Goal: Transaction & Acquisition: Purchase product/service

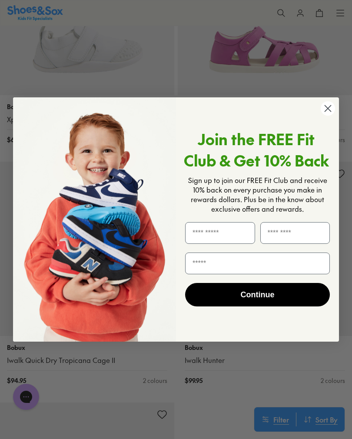
scroll to position [494, 0]
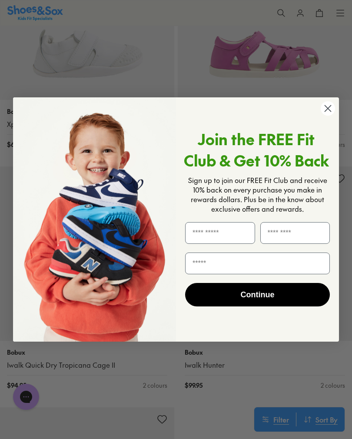
click at [328, 115] on circle "Close dialog" at bounding box center [327, 108] width 14 height 14
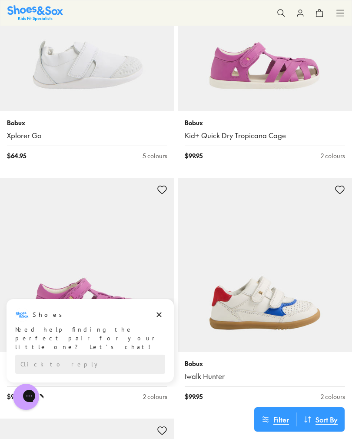
scroll to position [483, 0]
click at [165, 308] on div "Shoes" at bounding box center [90, 314] width 150 height 14
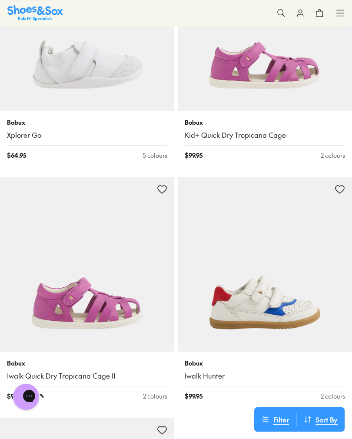
click at [162, 329] on img at bounding box center [87, 264] width 174 height 174
click at [150, 241] on img at bounding box center [87, 264] width 174 height 174
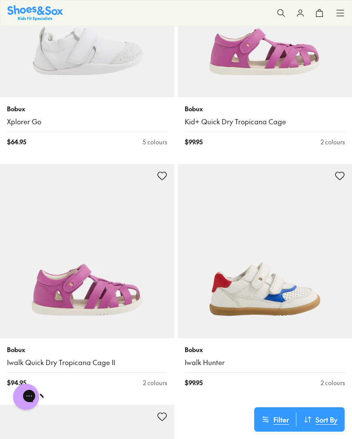
click at [309, 68] on img at bounding box center [265, 10] width 174 height 174
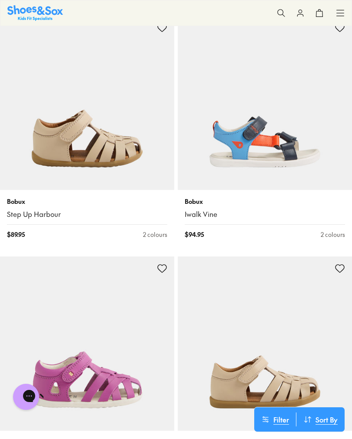
scroll to position [3653, 0]
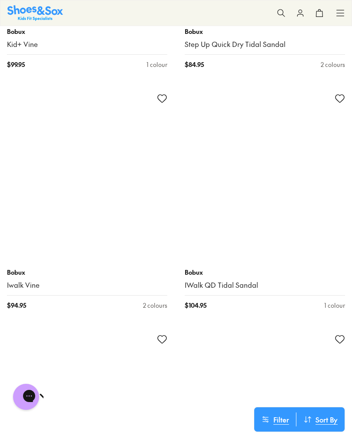
scroll to position [5266, 0]
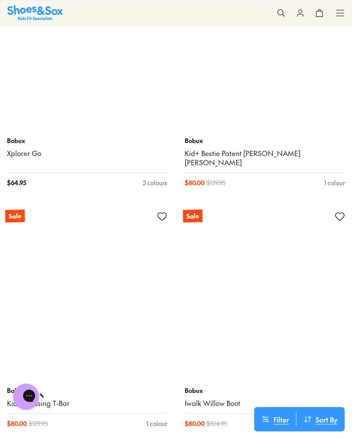
scroll to position [14058, 0]
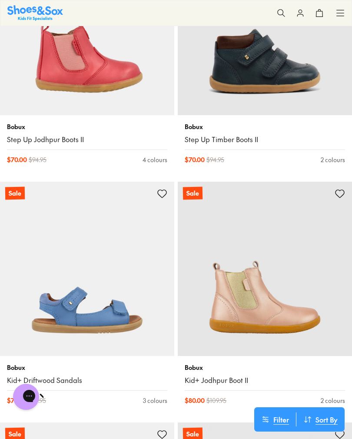
scroll to position [14790, 0]
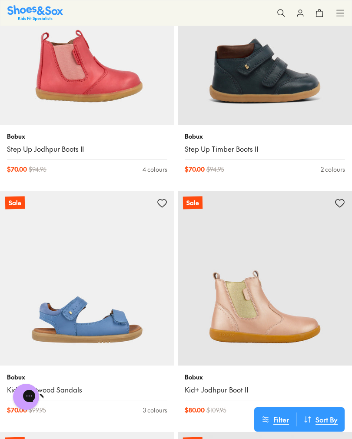
click at [343, 12] on icon at bounding box center [340, 13] width 9 height 9
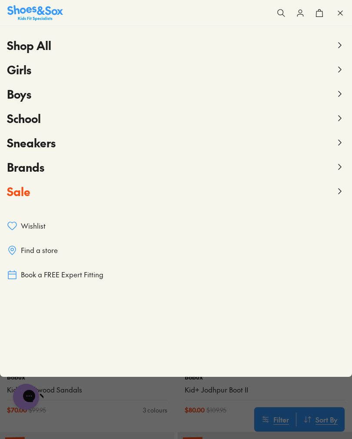
click at [24, 66] on span "Girls" at bounding box center [19, 70] width 24 height 16
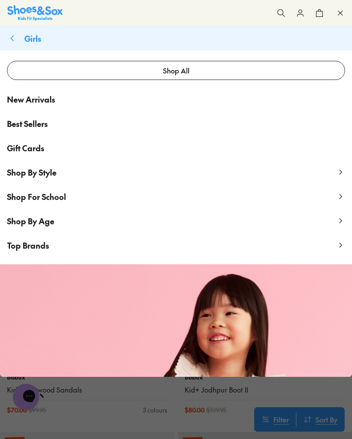
click at [337, 223] on icon at bounding box center [340, 220] width 9 height 9
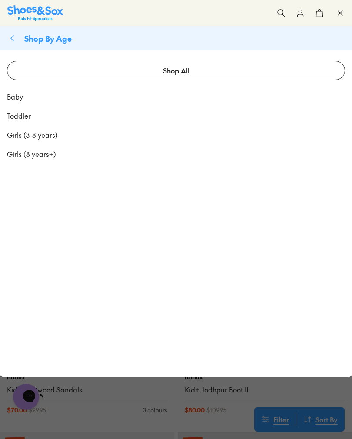
click at [19, 113] on span "Toddler" at bounding box center [19, 115] width 24 height 10
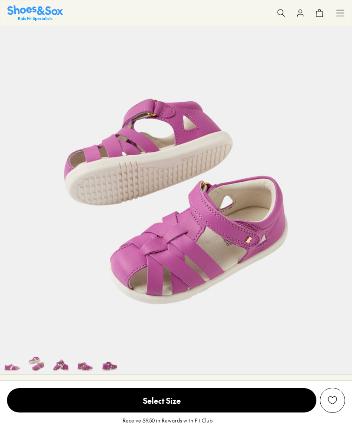
select select "*"
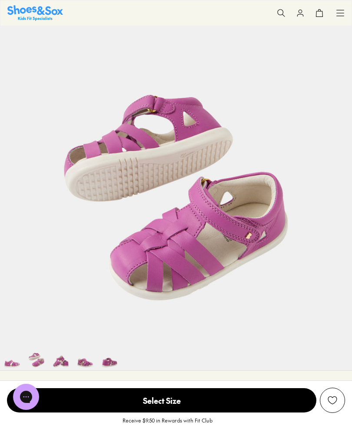
scroll to position [53, 0]
click at [66, 364] on img at bounding box center [61, 357] width 24 height 24
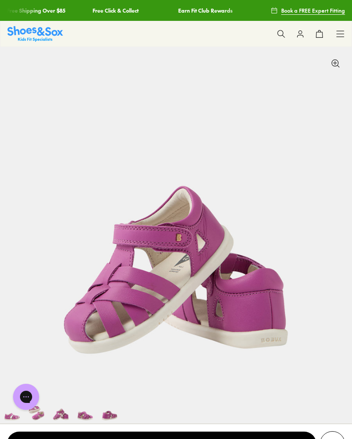
scroll to position [67, 0]
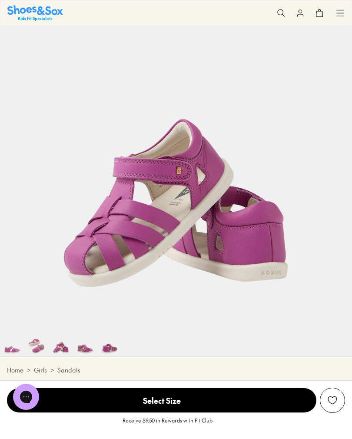
scroll to position [86, 0]
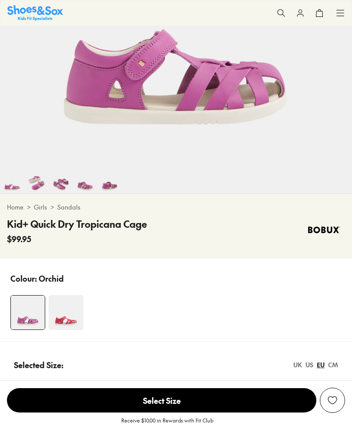
select select "*"
click at [39, 185] on img at bounding box center [36, 181] width 24 height 24
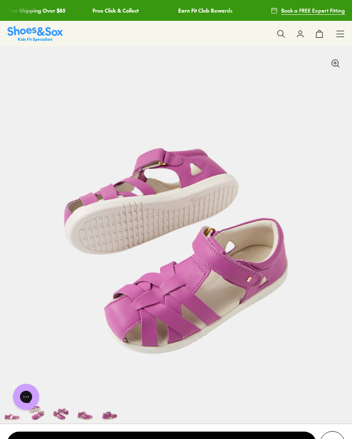
scroll to position [243, 0]
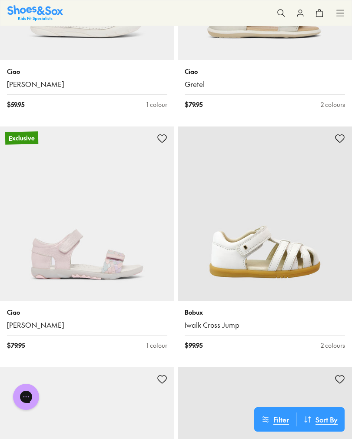
scroll to position [3824, 0]
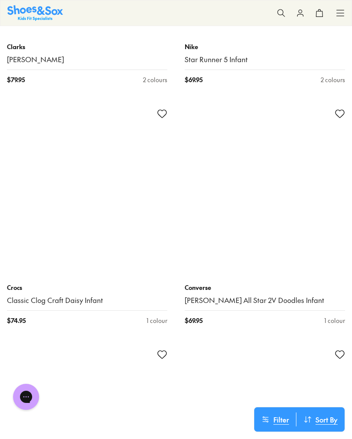
scroll to position [6708, 0]
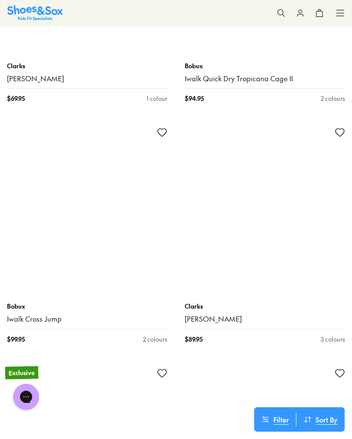
scroll to position [10774, 0]
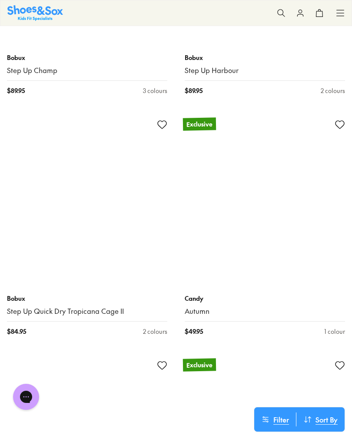
scroll to position [12944, 0]
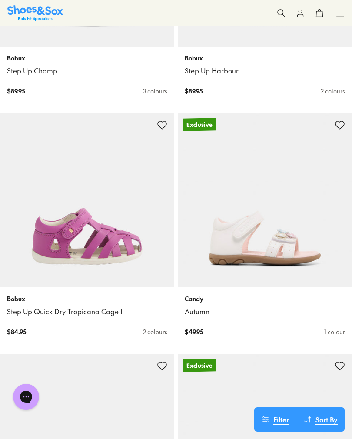
click at [140, 230] on img at bounding box center [87, 200] width 174 height 174
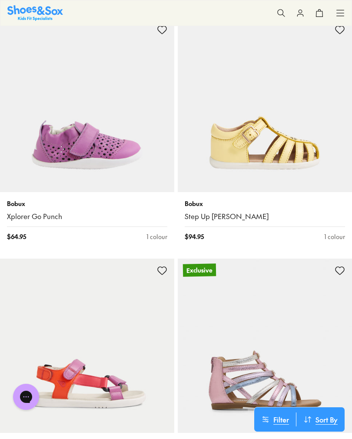
scroll to position [14480, 0]
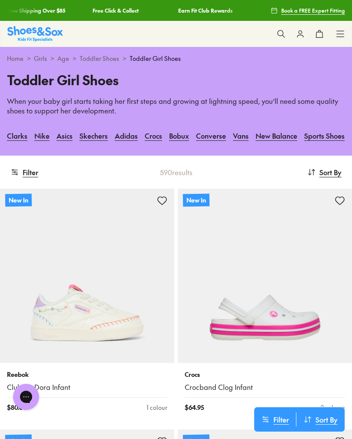
click at [338, 32] on icon at bounding box center [340, 34] width 9 height 9
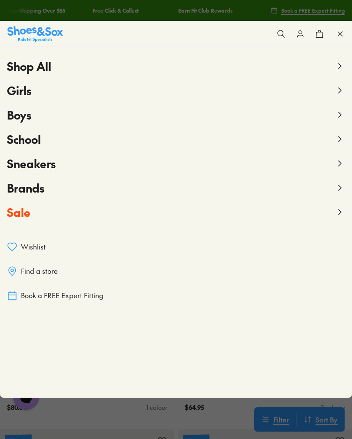
click at [26, 212] on span "Sale" at bounding box center [18, 212] width 23 height 16
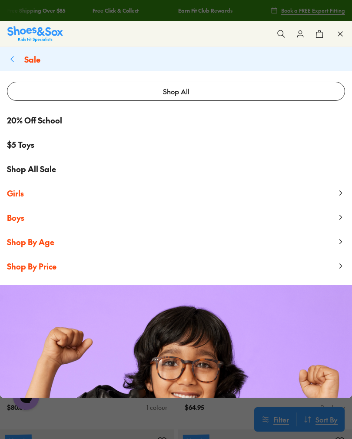
click at [16, 191] on span "Girls" at bounding box center [15, 193] width 17 height 11
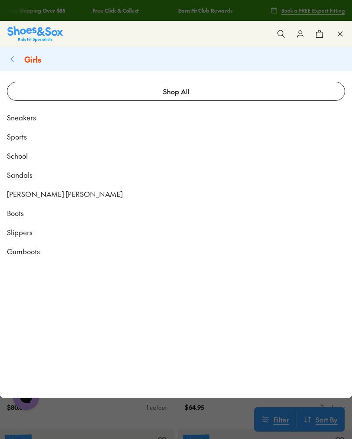
click at [177, 89] on link "Shop All" at bounding box center [176, 91] width 338 height 19
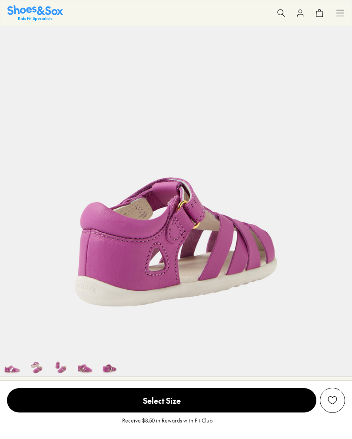
select select "*"
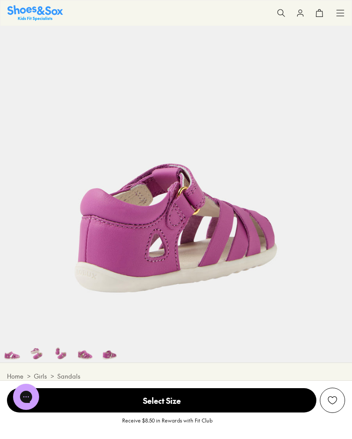
click at [89, 353] on img at bounding box center [85, 350] width 24 height 24
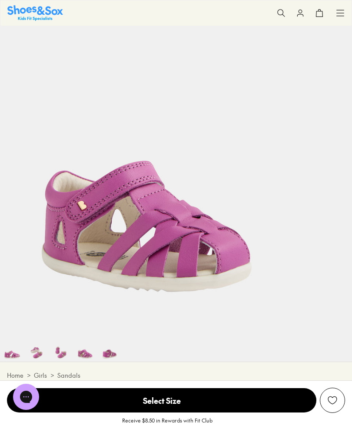
scroll to position [0, 1055]
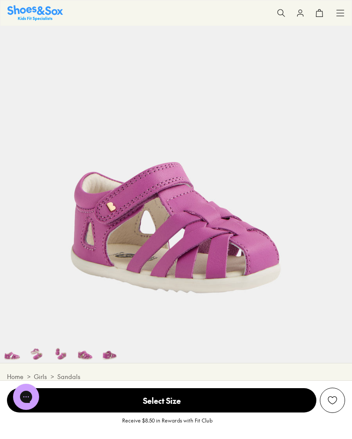
click at [60, 353] on img at bounding box center [61, 350] width 24 height 24
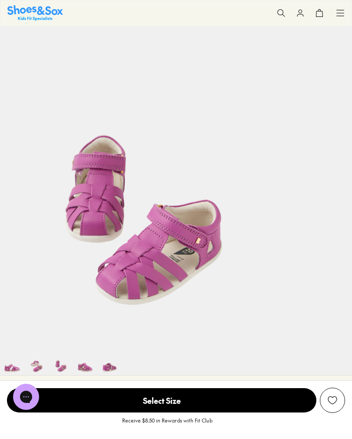
scroll to position [0, 703]
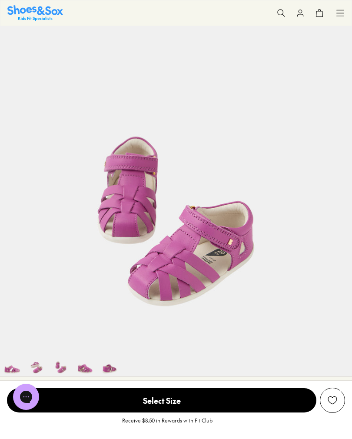
click at [40, 368] on img at bounding box center [36, 364] width 24 height 24
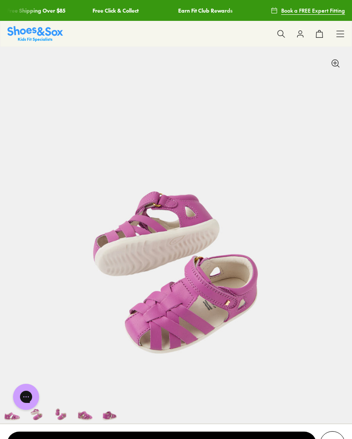
scroll to position [47, 0]
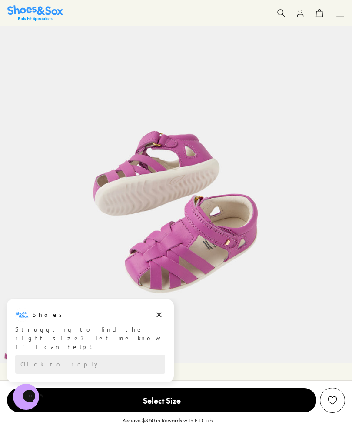
scroll to position [74, 0]
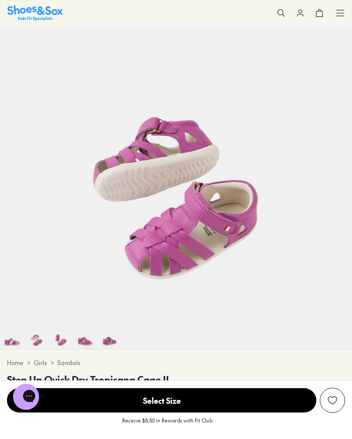
click at [160, 310] on img at bounding box center [176, 149] width 352 height 352
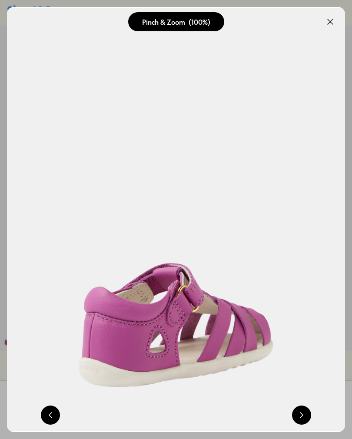
scroll to position [0, 676]
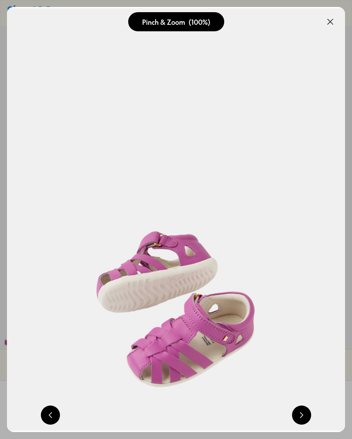
click at [327, 19] on button at bounding box center [329, 21] width 19 height 19
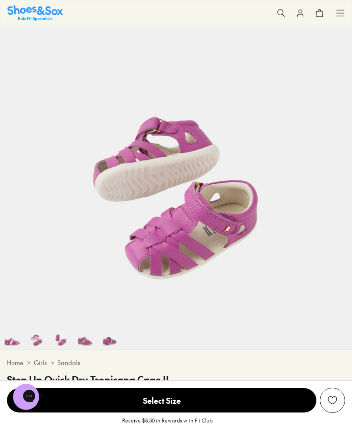
scroll to position [125, 0]
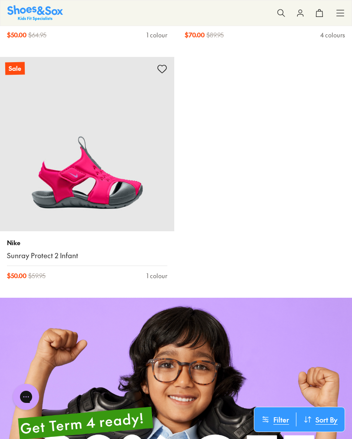
scroll to position [835, 0]
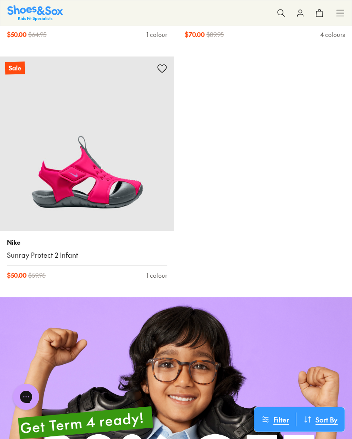
click at [26, 176] on img at bounding box center [87, 143] width 174 height 174
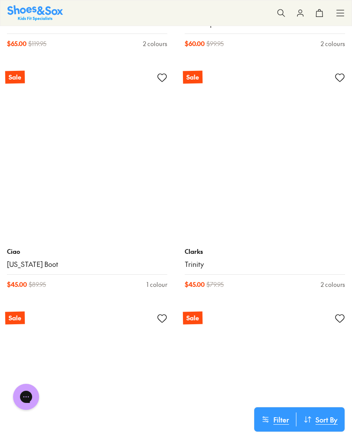
scroll to position [4534, 0]
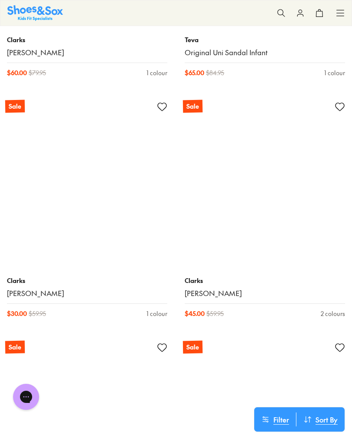
scroll to position [9821, 0]
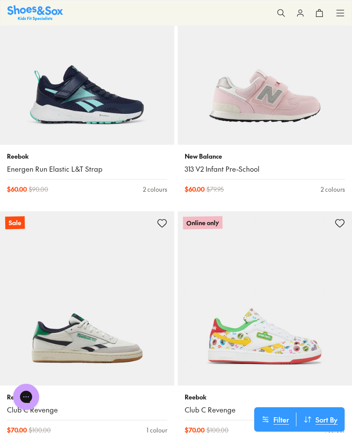
scroll to position [14511, 0]
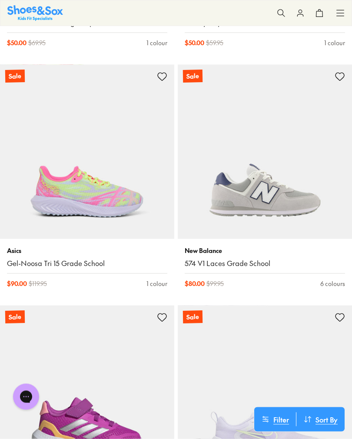
scroll to position [19720, 0]
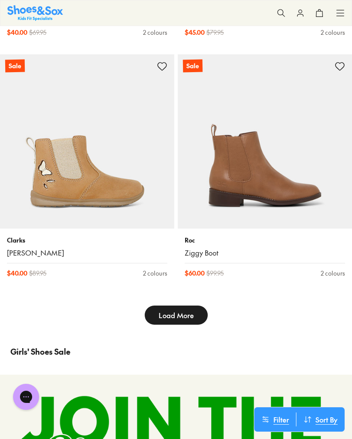
scroll to position [23571, 0]
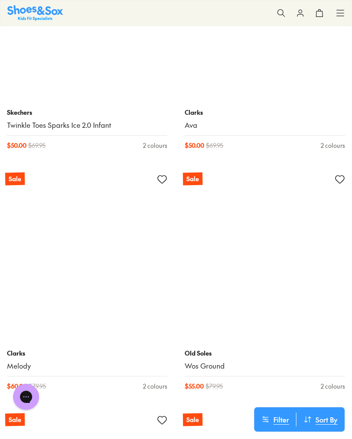
scroll to position [28746, 0]
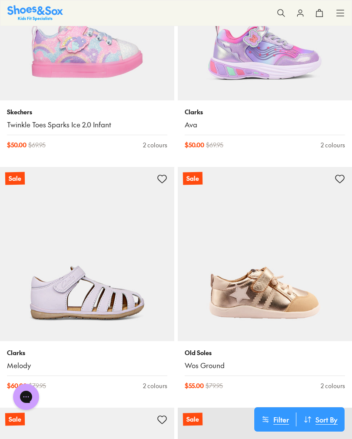
click at [30, 253] on img at bounding box center [87, 254] width 174 height 174
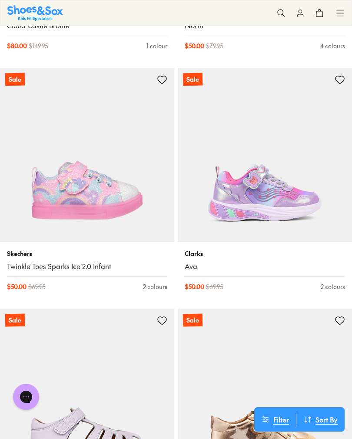
scroll to position [28602, 0]
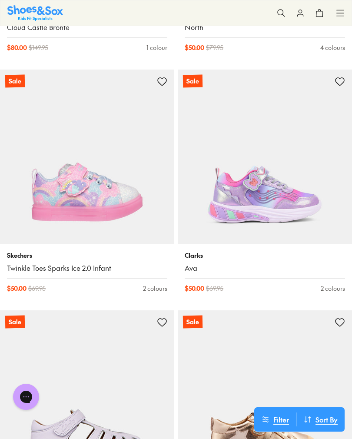
click at [63, 148] on img at bounding box center [87, 156] width 174 height 174
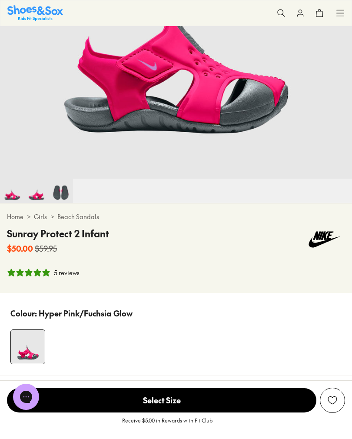
select select "*"
click at [39, 198] on img at bounding box center [36, 190] width 24 height 24
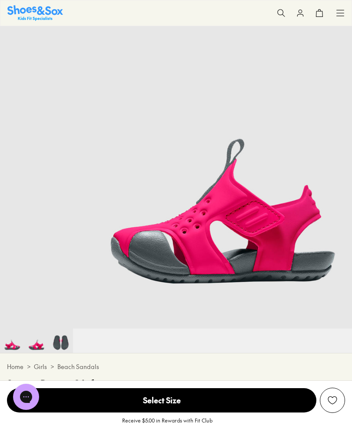
scroll to position [0, 352]
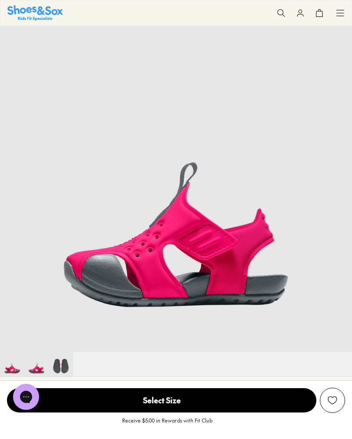
click at [13, 370] on img at bounding box center [12, 364] width 24 height 24
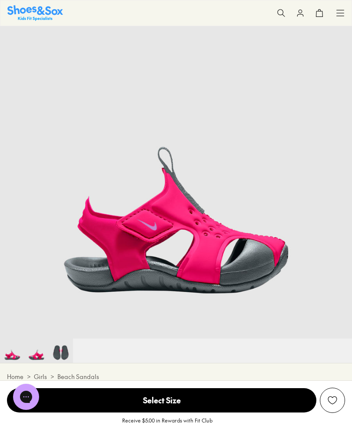
click at [45, 352] on img at bounding box center [36, 350] width 24 height 24
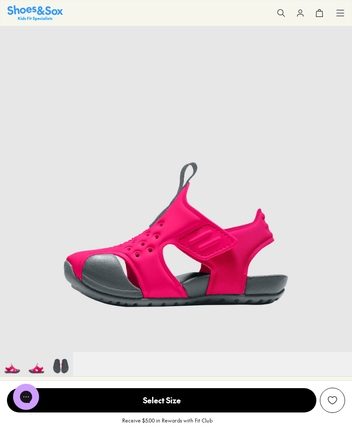
click at [65, 364] on img at bounding box center [61, 364] width 24 height 24
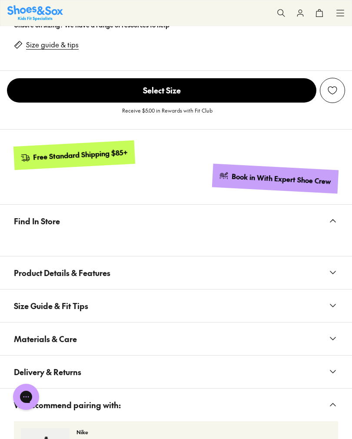
scroll to position [671, 0]
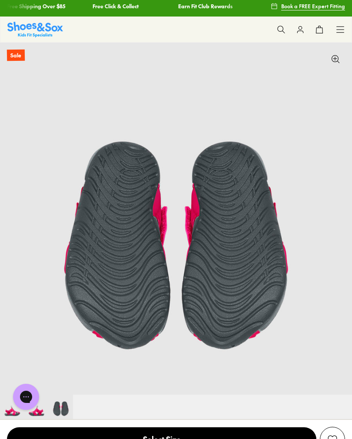
scroll to position [4, 0]
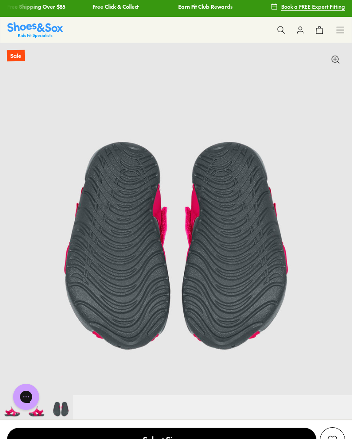
scroll to position [60, 0]
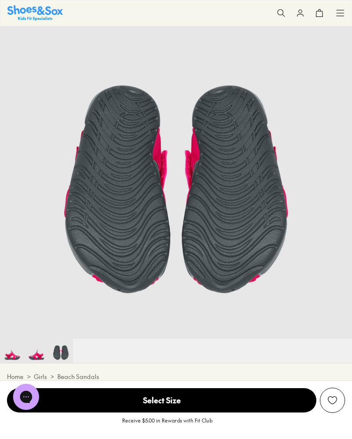
scroll to position [234, 0]
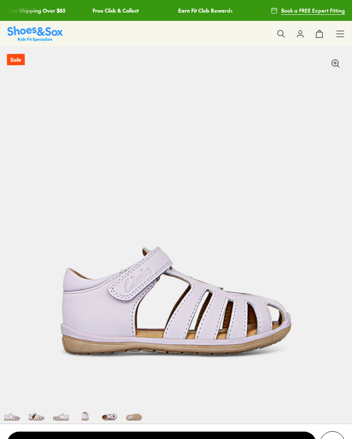
click at [107, 412] on img at bounding box center [109, 411] width 24 height 24
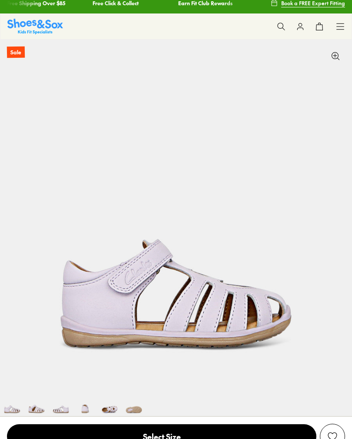
scroll to position [47, 0]
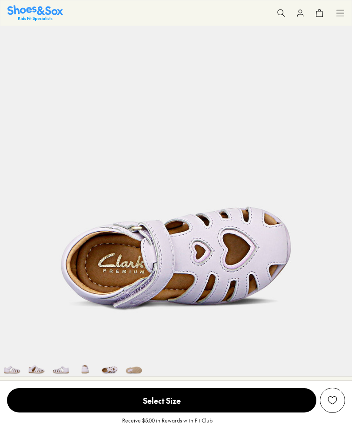
select select "*"
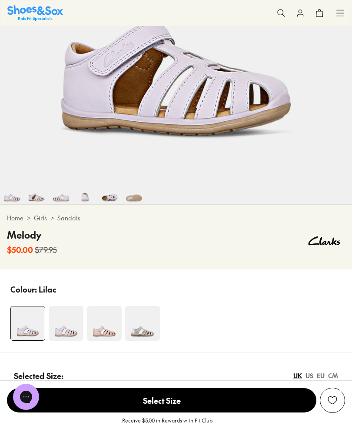
scroll to position [279, 0]
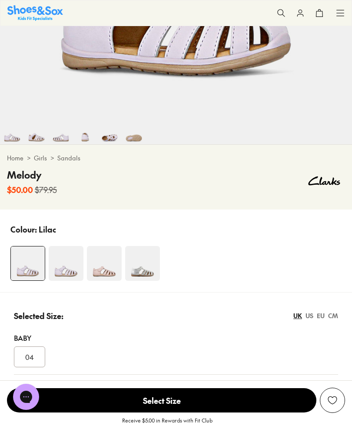
click at [114, 268] on img at bounding box center [104, 263] width 35 height 35
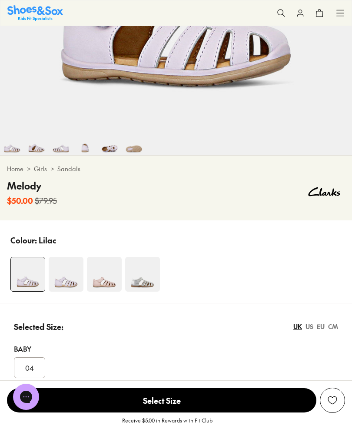
scroll to position [7, 0]
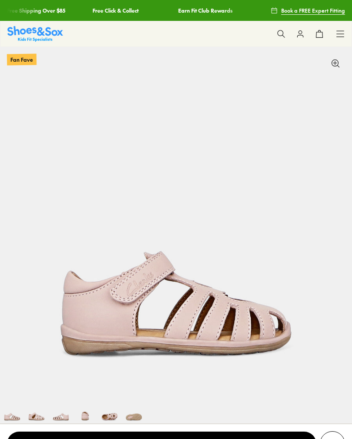
scroll to position [57, 0]
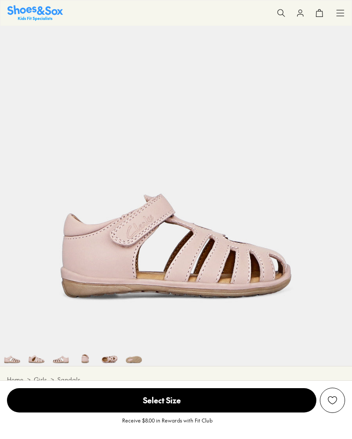
select select "*"
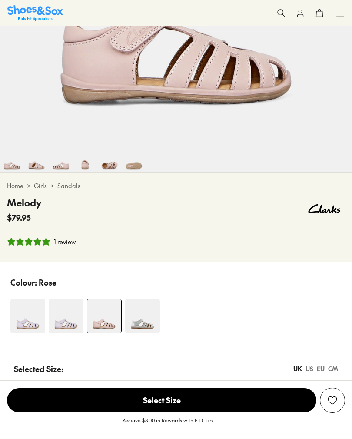
scroll to position [0, 1407]
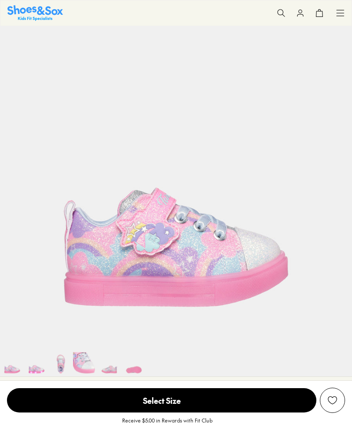
scroll to position [0, 352]
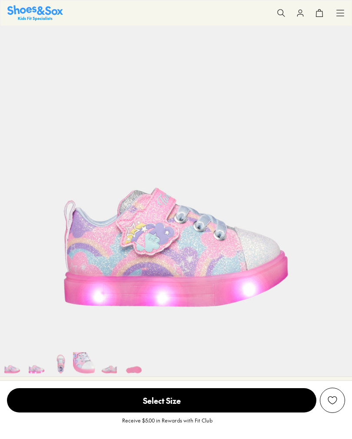
click at [112, 366] on img at bounding box center [109, 364] width 24 height 24
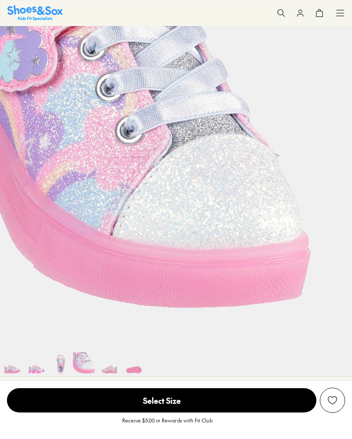
select select "*"
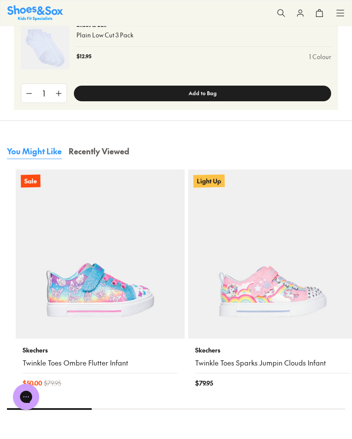
scroll to position [1092, 0]
